Goal: Find specific page/section: Find specific page/section

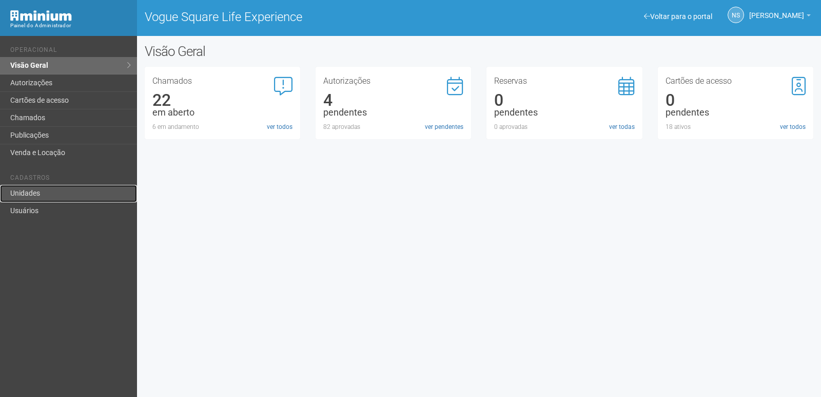
click at [42, 190] on link "Unidades" at bounding box center [68, 193] width 137 height 17
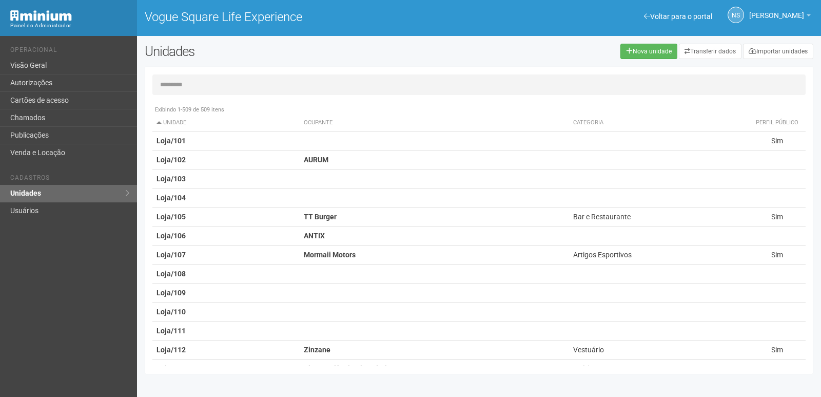
click at [227, 86] on input "text" at bounding box center [478, 84] width 653 height 21
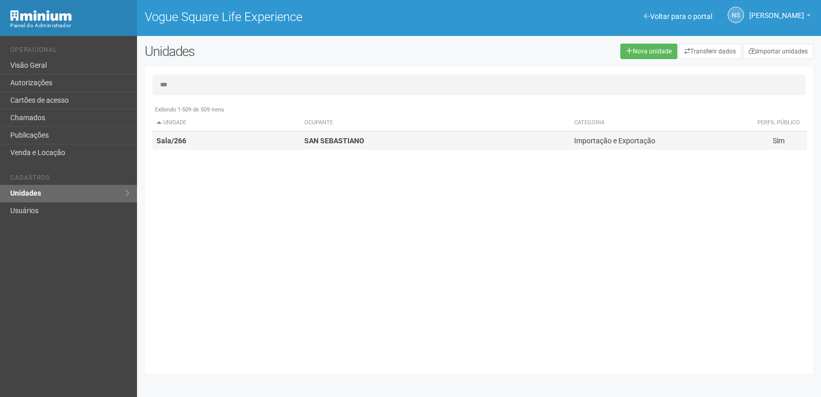
click at [508, 133] on td "SAN SEBASTIANO" at bounding box center [435, 140] width 270 height 19
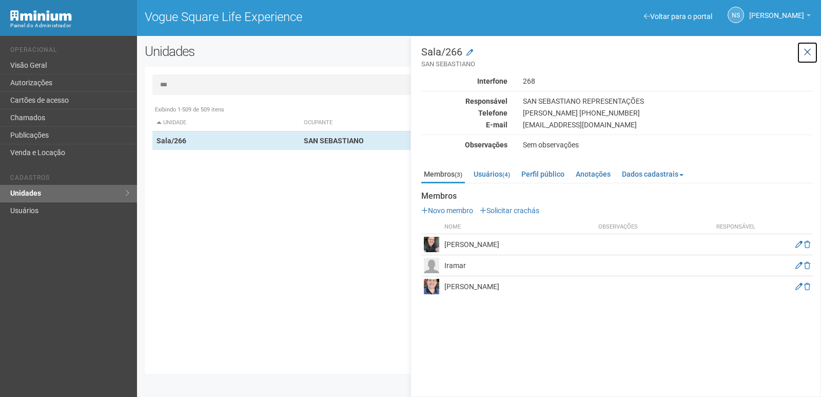
drag, startPoint x: 808, startPoint y: 52, endPoint x: 457, endPoint y: 61, distance: 350.7
click at [806, 52] on icon at bounding box center [808, 52] width 8 height 10
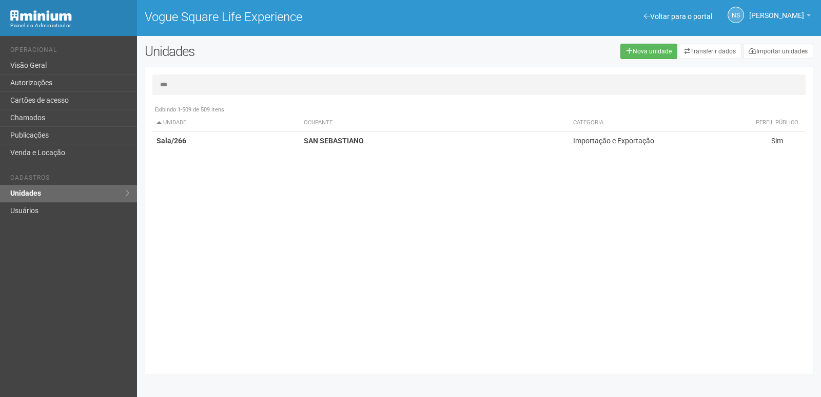
click at [221, 82] on input "***" at bounding box center [478, 84] width 653 height 21
click at [369, 142] on td "SAN SEBASTIANO" at bounding box center [435, 140] width 270 height 19
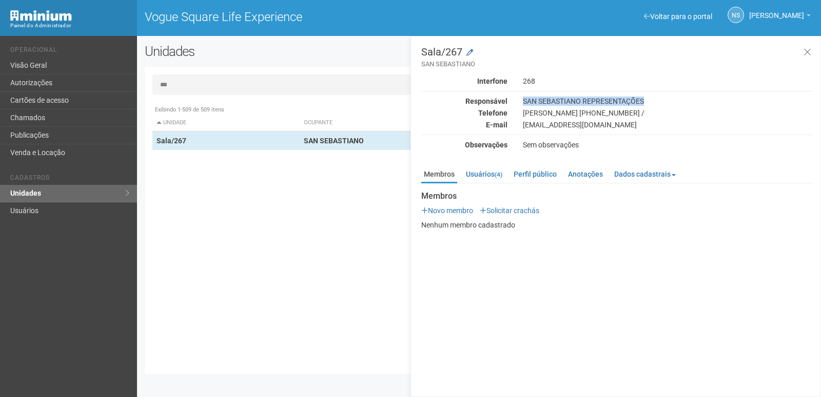
drag, startPoint x: 524, startPoint y: 100, endPoint x: 657, endPoint y: 105, distance: 133.0
click at [657, 105] on div "SAN SEBASTIANO REPRESENTAÇÕES" at bounding box center [667, 101] width 305 height 9
click at [647, 100] on div "SAN SEBASTIANO REPRESENTAÇÕES" at bounding box center [667, 101] width 305 height 9
drag, startPoint x: 646, startPoint y: 100, endPoint x: 513, endPoint y: 97, distance: 133.0
click at [493, 98] on div "Responsável SAN SEBASTIANO REPRESENTAÇÕES" at bounding box center [617, 101] width 407 height 9
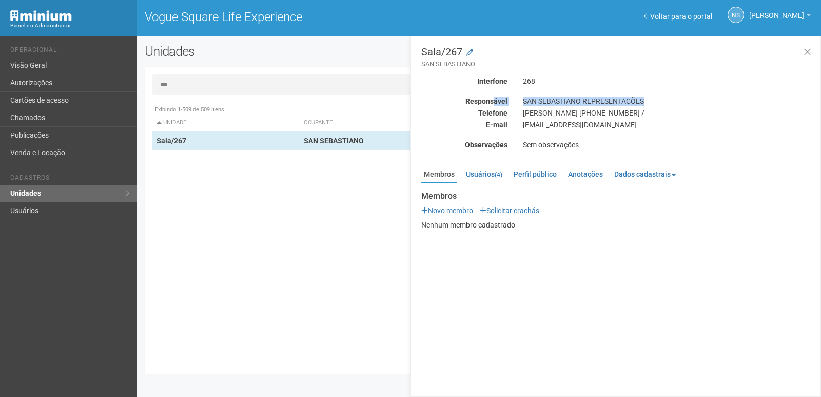
click at [524, 101] on div "SAN SEBASTIANO REPRESENTAÇÕES" at bounding box center [667, 101] width 305 height 9
click at [645, 99] on div "SAN SEBASTIANO REPRESENTAÇÕES" at bounding box center [667, 101] width 305 height 9
drag, startPoint x: 525, startPoint y: 100, endPoint x: 658, endPoint y: 97, distance: 133.0
click at [658, 97] on div "SAN SEBASTIANO REPRESENTAÇÕES" at bounding box center [667, 101] width 305 height 9
click at [567, 95] on div "Interfone 268 Responsável SAN SEBASTIANO REPRESENTAÇÕES Telefone [PERSON_NAME] …" at bounding box center [617, 112] width 392 height 73
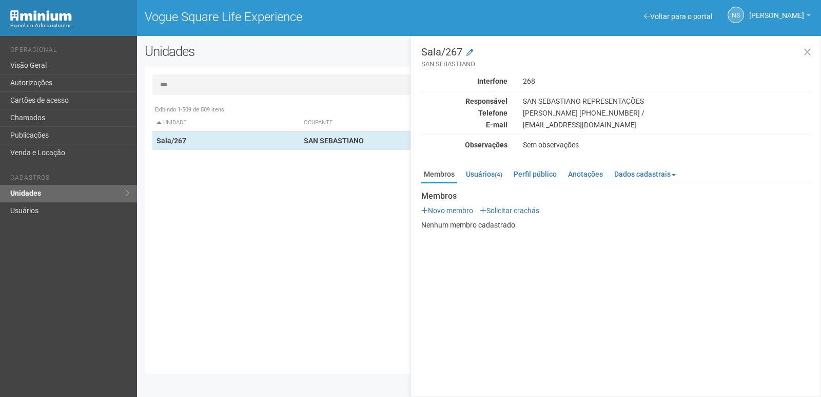
drag, startPoint x: 257, startPoint y: 220, endPoint x: 473, endPoint y: 115, distance: 240.6
click at [257, 219] on div "Exibindo 1-509 de 509 itens Unidade Ocupante Categoria Perfil público Loja/101 …" at bounding box center [482, 233] width 661 height 266
click at [264, 84] on input "***" at bounding box center [478, 84] width 653 height 21
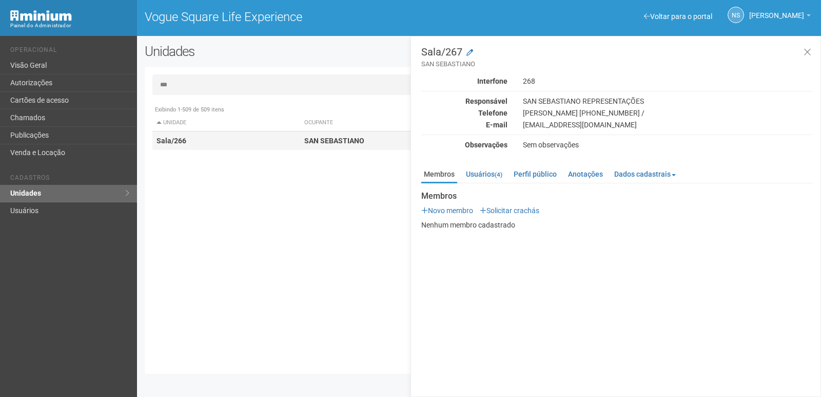
click at [238, 139] on td "Sala/266" at bounding box center [226, 140] width 148 height 19
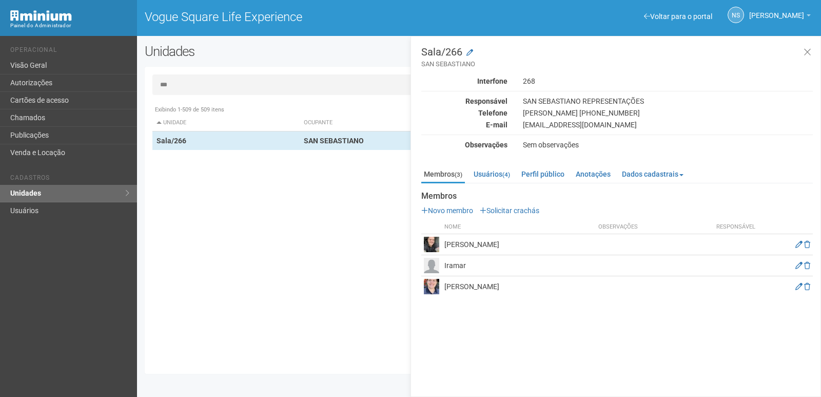
click at [313, 44] on div "Voltar para o portal Operacional Visão Geral Autorizações Cartões de acesso Cha…" at bounding box center [410, 216] width 821 height 361
click at [227, 90] on input "***" at bounding box center [478, 84] width 653 height 21
drag, startPoint x: 173, startPoint y: 91, endPoint x: 136, endPoint y: 90, distance: 37.0
click at [136, 90] on div "Voltar para o portal Operacional Visão Geral Autorizações Cartões de acesso Cha…" at bounding box center [410, 216] width 821 height 361
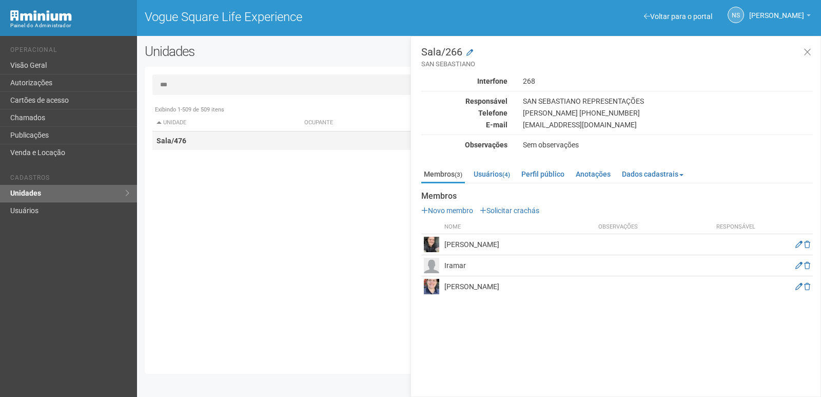
click at [236, 146] on td "Sala/476" at bounding box center [226, 140] width 148 height 19
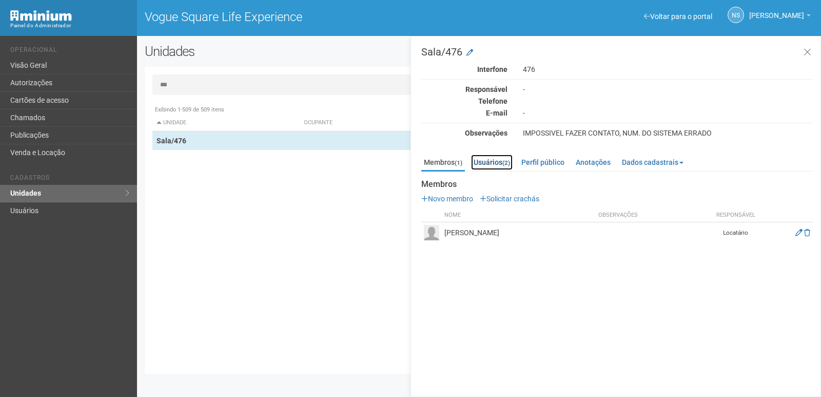
click at [501, 167] on link "Usuários (2)" at bounding box center [492, 162] width 42 height 15
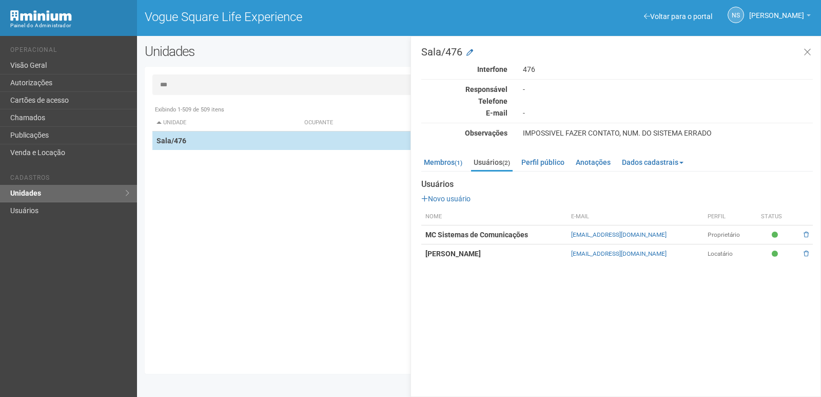
click at [243, 137] on td "Sala/476" at bounding box center [226, 140] width 148 height 19
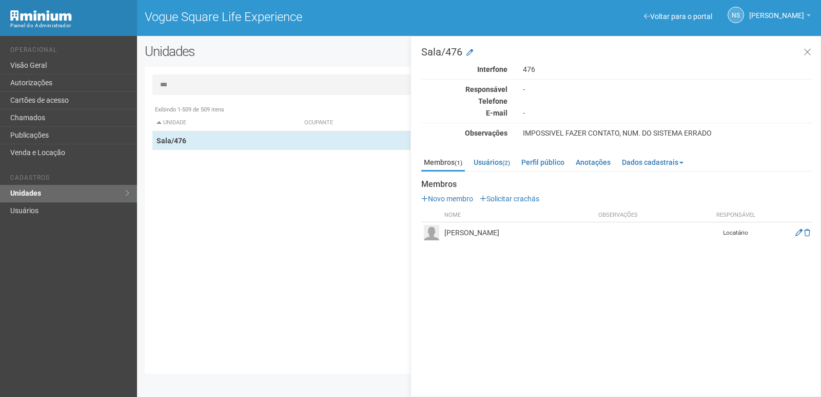
drag, startPoint x: 172, startPoint y: 176, endPoint x: 220, endPoint y: 144, distance: 57.4
click at [173, 176] on div "Exibindo 1-509 de 509 itens Unidade Ocupante Categoria Perfil público Loja/101 …" at bounding box center [482, 233] width 661 height 266
click at [193, 90] on input "***" at bounding box center [478, 84] width 653 height 21
drag, startPoint x: 192, startPoint y: 88, endPoint x: 118, endPoint y: 84, distance: 75.1
click at [119, 84] on div "Voltar para o portal Operacional Visão Geral Autorizações Cartões de acesso Cha…" at bounding box center [410, 216] width 821 height 361
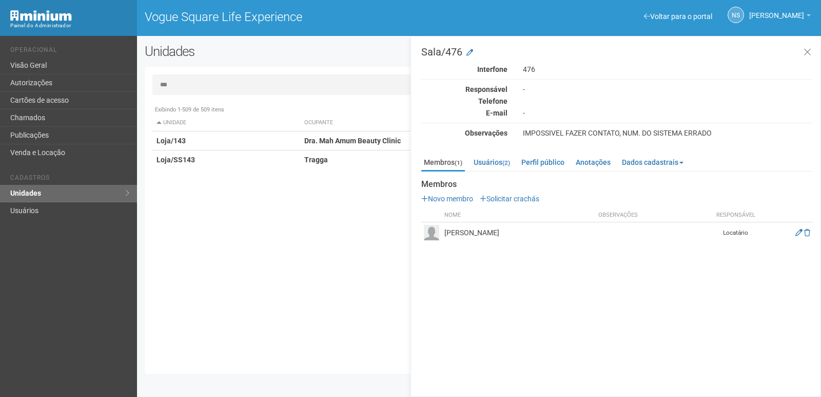
type input "***"
drag, startPoint x: 346, startPoint y: 224, endPoint x: 339, endPoint y: 226, distance: 7.0
click at [344, 225] on div "Exibindo 1-509 de 509 itens Unidade Ocupante Categoria Perfil público Loja/101 …" at bounding box center [482, 233] width 661 height 266
click at [815, 52] on button at bounding box center [807, 53] width 21 height 22
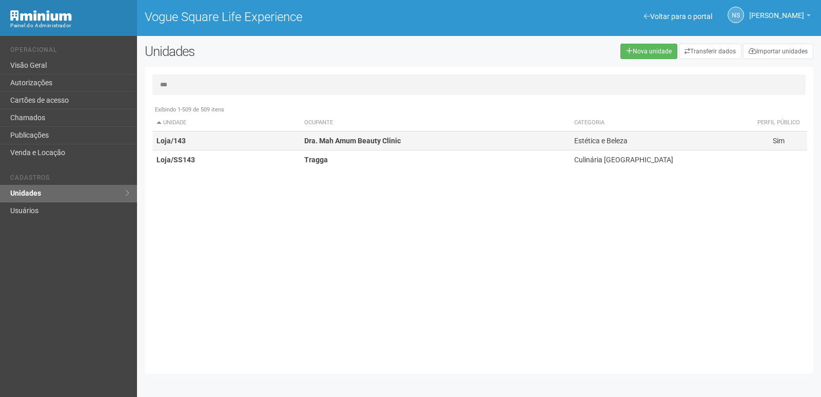
click at [389, 137] on strong "Dra. Mah Amum Beauty Clinic" at bounding box center [352, 141] width 97 height 8
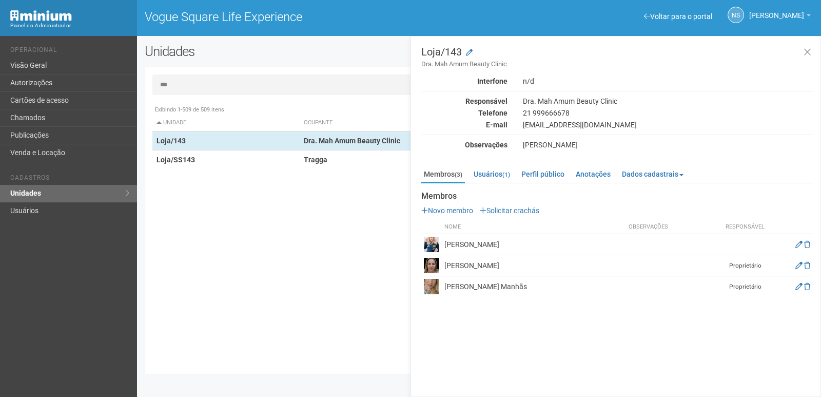
click at [361, 49] on h2 "Unidades" at bounding box center [280, 51] width 270 height 15
click at [318, 54] on h2 "Unidades" at bounding box center [280, 51] width 270 height 15
click at [805, 50] on icon at bounding box center [808, 52] width 8 height 10
